Goal: Find specific page/section: Find specific page/section

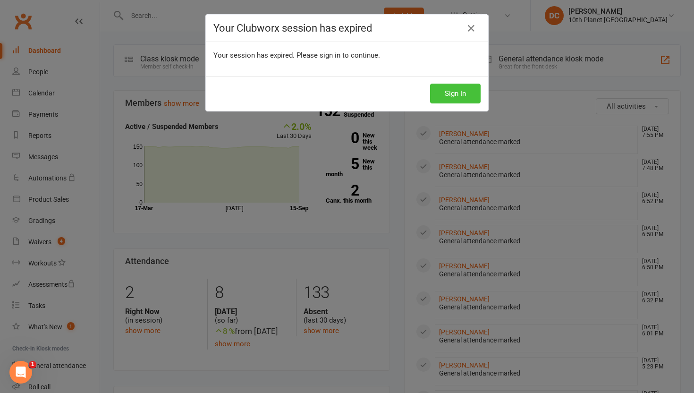
click at [454, 99] on button "Sign In" at bounding box center [455, 94] width 50 height 20
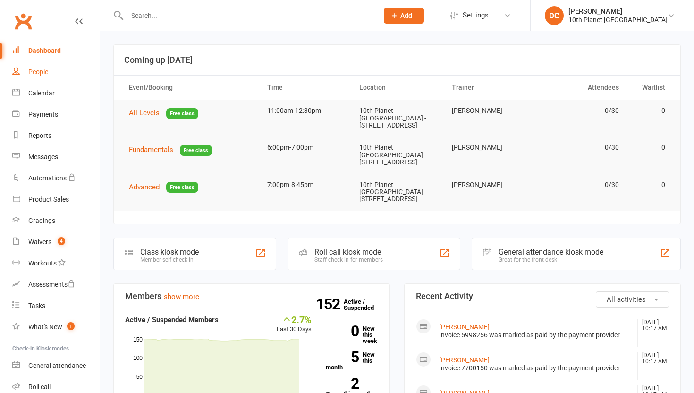
click at [35, 69] on div "People" at bounding box center [38, 72] width 20 height 8
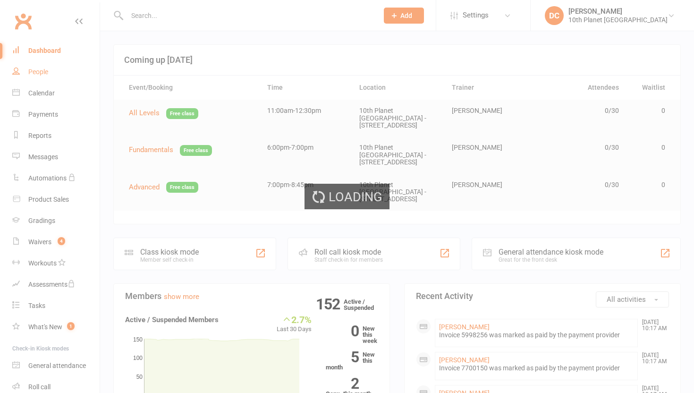
select select "100"
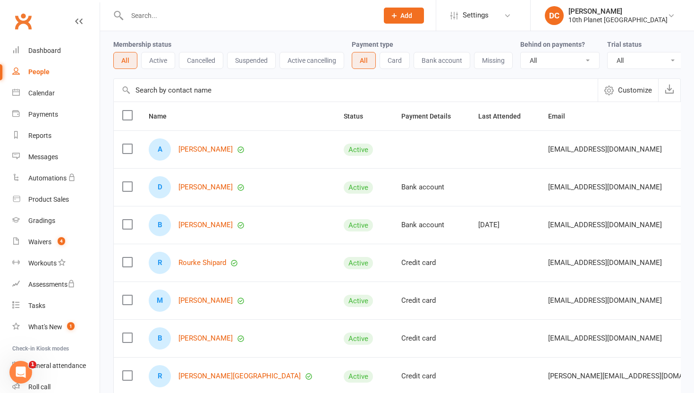
scroll to position [35, 0]
